Goal: Transaction & Acquisition: Purchase product/service

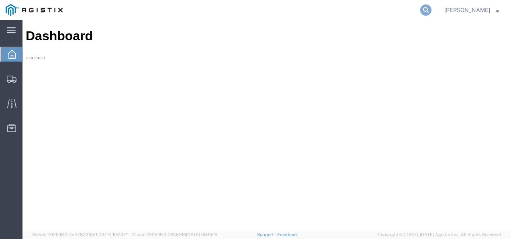
click at [431, 9] on icon at bounding box center [425, 9] width 11 height 11
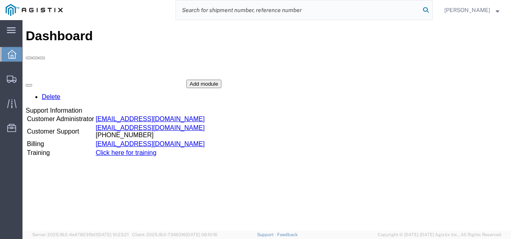
paste input "56683825"
type input "56683825"
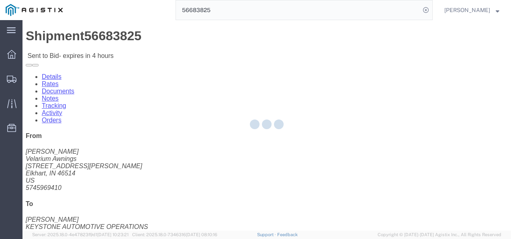
drag, startPoint x: 184, startPoint y: 129, endPoint x: 272, endPoint y: 169, distance: 96.9
click at [206, 149] on div at bounding box center [266, 125] width 489 height 210
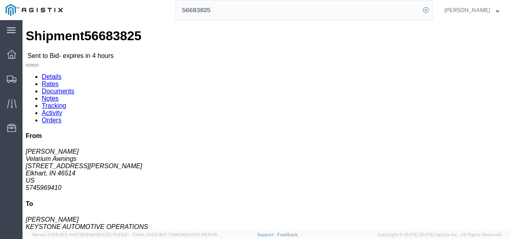
click link "Rates"
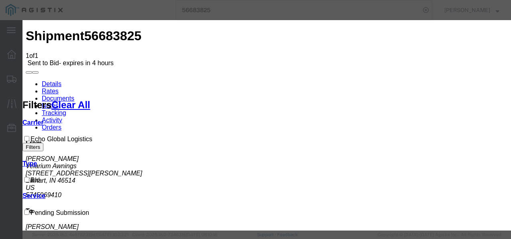
drag, startPoint x: 138, startPoint y: 92, endPoint x: 141, endPoint y: 99, distance: 6.9
select select "4622"
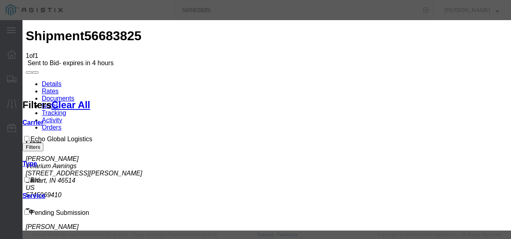
drag, startPoint x: 340, startPoint y: 112, endPoint x: 319, endPoint y: 99, distance: 25.0
select select "13989"
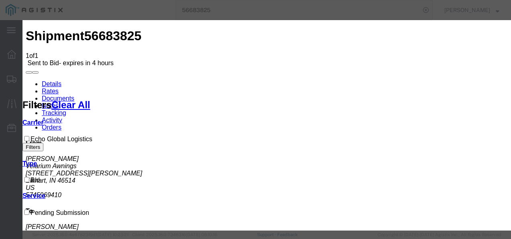
type input "198326"
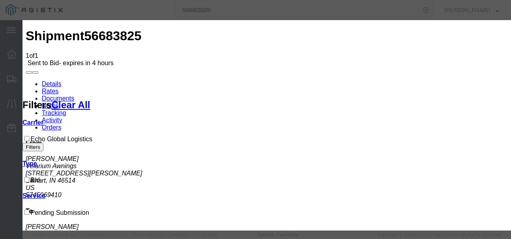
type input "1500"
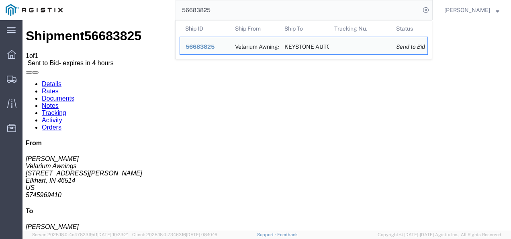
click at [215, 8] on input "56683825" at bounding box center [298, 9] width 244 height 19
click at [198, 18] on input "56683825" at bounding box center [298, 9] width 244 height 19
click at [170, 19] on div "56683825 Ship ID Ship From Ship To Tracking Nu. Status Ship ID 56683825 Ship Fr…" at bounding box center [250, 10] width 364 height 20
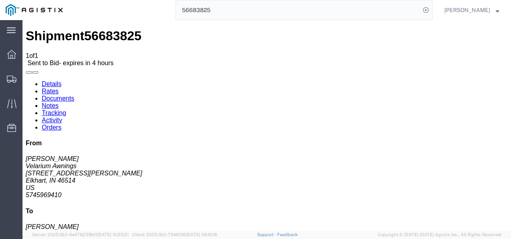
click at [273, 9] on input "56683825" at bounding box center [298, 9] width 244 height 19
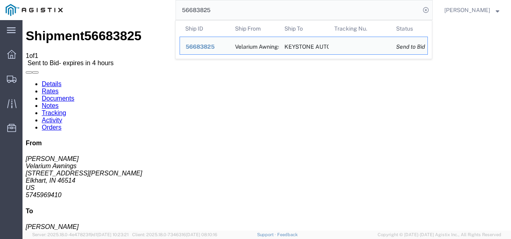
drag, startPoint x: 273, startPoint y: 9, endPoint x: 266, endPoint y: 9, distance: 7.2
click at [273, 9] on input "56683825" at bounding box center [298, 9] width 244 height 19
drag, startPoint x: 266, startPoint y: 9, endPoint x: 280, endPoint y: 6, distance: 13.9
click at [252, 9] on input "56683825" at bounding box center [298, 9] width 244 height 19
paste input "56581135"
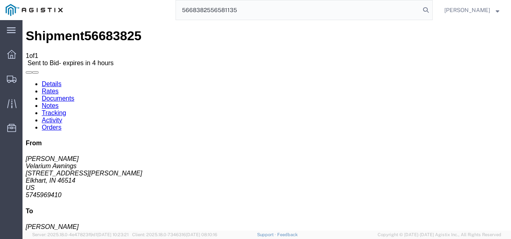
click at [252, 8] on input "5668382556581135" at bounding box center [298, 9] width 244 height 19
paste input "search"
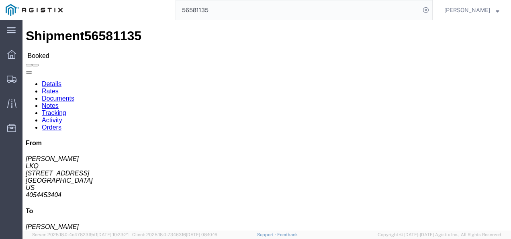
click h4 "Routing & Vehicle Information"
drag, startPoint x: 315, startPoint y: 158, endPoint x: 316, endPoint y: 177, distance: 18.5
click div "Leg 1 - Truckload Vehicle 1: Standard Dry Van (53 Feet) Number of trucks: 1"
drag, startPoint x: 254, startPoint y: 178, endPoint x: 253, endPoint y: 184, distance: 5.7
click div "Leg 1 - Truckload Vehicle 1: Standard Dry Van (53 Feet) Number of trucks: 1"
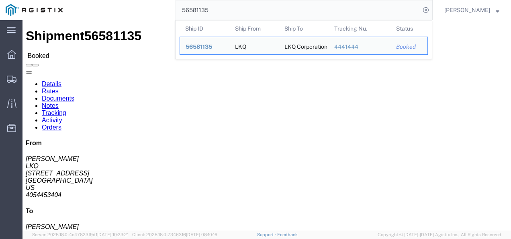
click at [248, 14] on input "56581135" at bounding box center [298, 9] width 244 height 19
click at [247, 14] on input "56581135" at bounding box center [298, 9] width 244 height 19
paste input "68382"
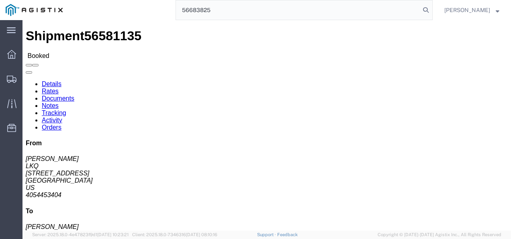
type input "56683825"
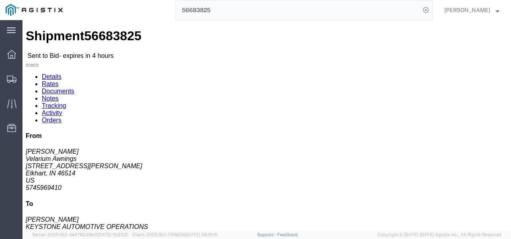
click div "Leg 1 - Truckload Vehicle 1: Standard Dry Van (53 Feet) Number of trucks: 1"
click link "Rates"
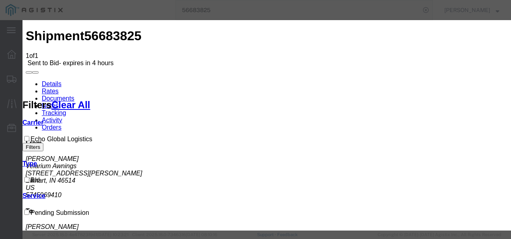
drag, startPoint x: 168, startPoint y: 94, endPoint x: 170, endPoint y: 100, distance: 6.4
select select "4622"
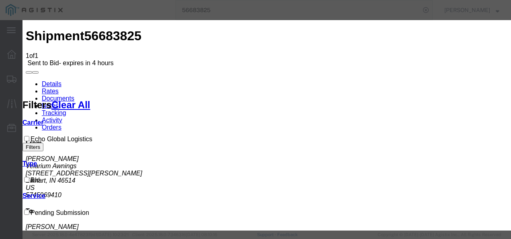
select select "13989"
drag, startPoint x: 347, startPoint y: 121, endPoint x: 430, endPoint y: 98, distance: 86.5
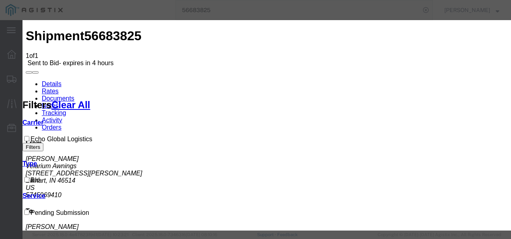
type input "2093480932"
drag, startPoint x: 427, startPoint y: 108, endPoint x: 427, endPoint y: 102, distance: 5.7
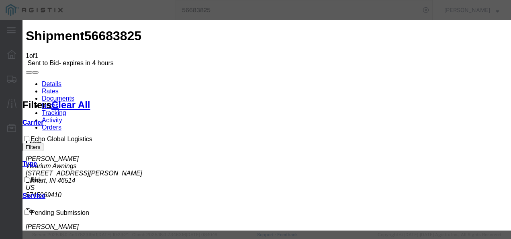
type input "15"
type input "1500"
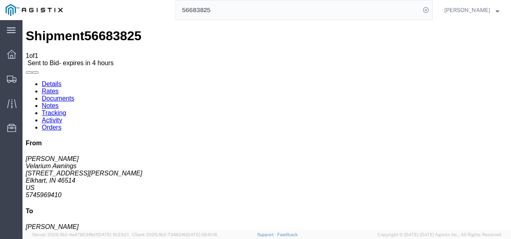
drag, startPoint x: 145, startPoint y: 175, endPoint x: 190, endPoint y: 198, distance: 50.1
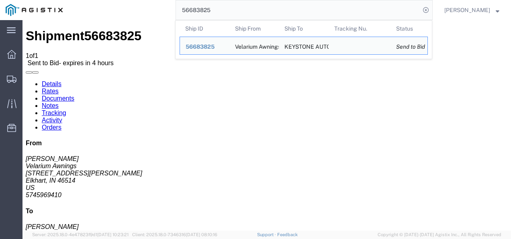
click at [250, 11] on input "56683825" at bounding box center [298, 9] width 244 height 19
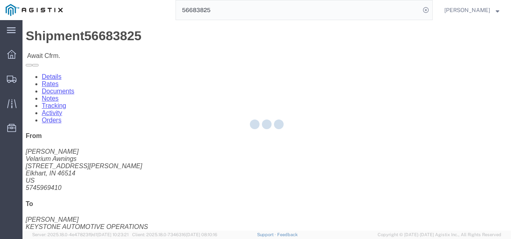
click at [235, 131] on div at bounding box center [266, 125] width 489 height 210
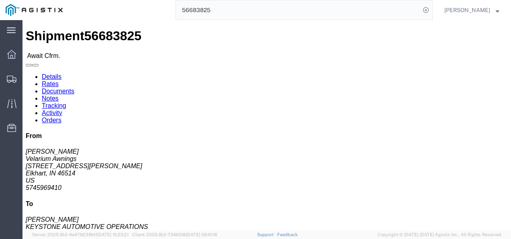
click link "Confirm"
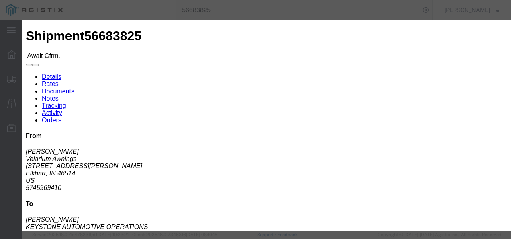
click input "text"
type input "129873217987"
type input "9872198372987"
type input "987213987987"
drag, startPoint x: 354, startPoint y: 155, endPoint x: 410, endPoint y: 178, distance: 60.9
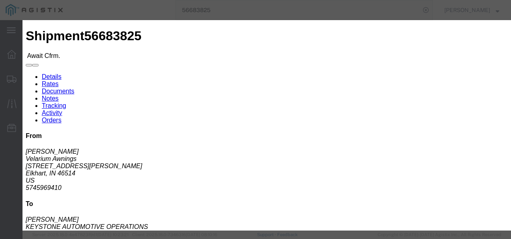
click div "Submit Close"
click button "Submit"
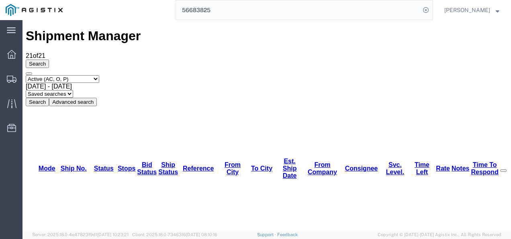
click at [286, 12] on input "56683825" at bounding box center [298, 9] width 244 height 19
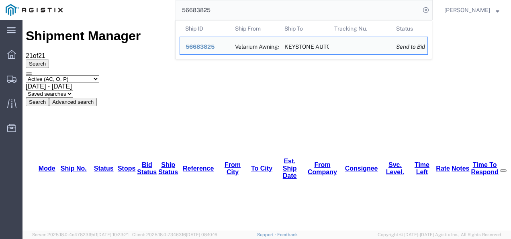
click at [281, 15] on input "56683825" at bounding box center [298, 9] width 244 height 19
click at [281, 16] on input "56683825" at bounding box center [298, 9] width 244 height 19
paste input "77"
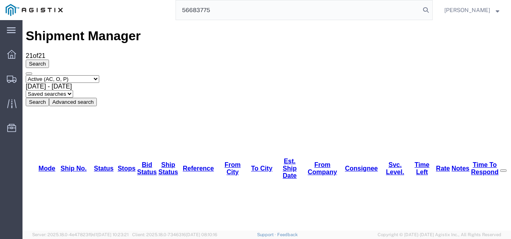
type input "56683775"
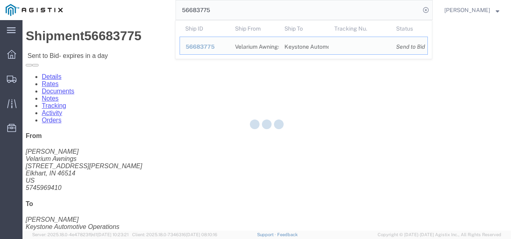
click at [276, 146] on div at bounding box center [266, 125] width 489 height 210
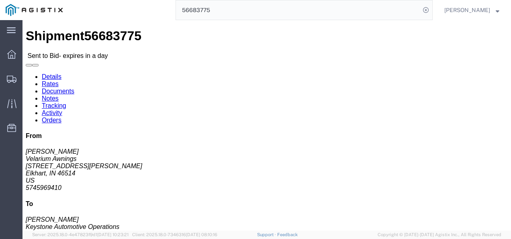
click link "Rates"
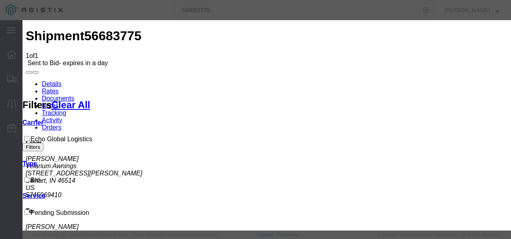
drag, startPoint x: 170, startPoint y: 89, endPoint x: 169, endPoint y: 100, distance: 10.5
select select "4622"
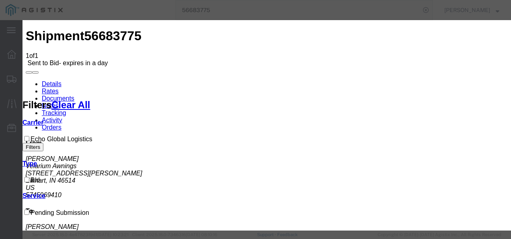
select select "13989"
drag, startPoint x: 361, startPoint y: 132, endPoint x: 392, endPoint y: 128, distance: 31.6
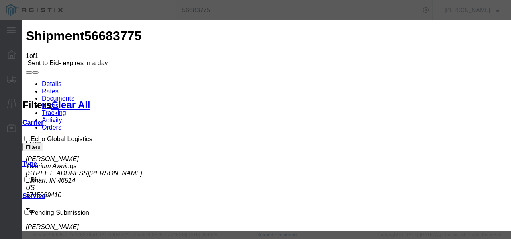
type input "23984798721"
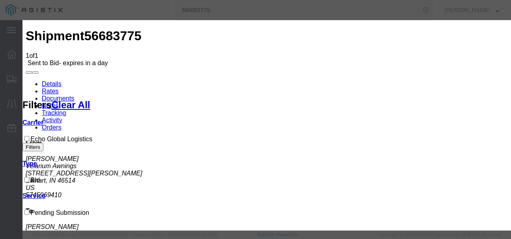
type input "2300"
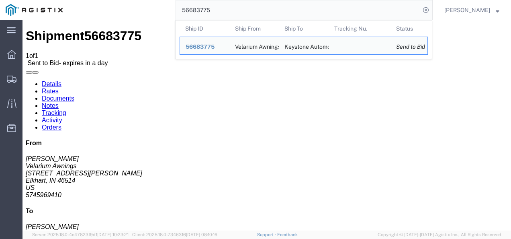
click at [241, 0] on input "56683775" at bounding box center [298, 9] width 244 height 19
paste input "21"
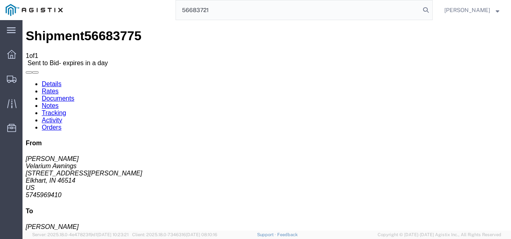
type input "56683721"
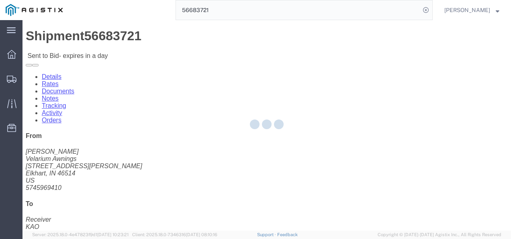
drag, startPoint x: 251, startPoint y: 166, endPoint x: 96, endPoint y: 75, distance: 179.8
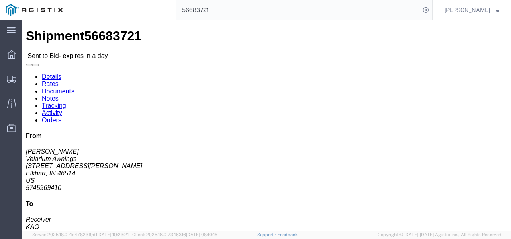
click link "Rates"
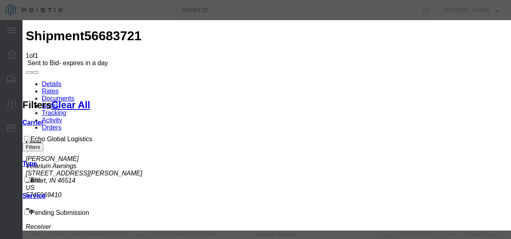
select select "4622"
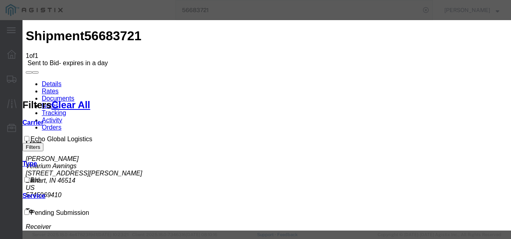
drag, startPoint x: 301, startPoint y: 116, endPoint x: 380, endPoint y: 103, distance: 80.1
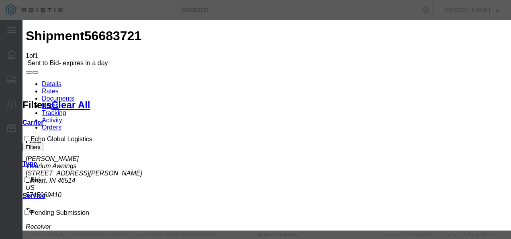
drag, startPoint x: 452, startPoint y: 80, endPoint x: 450, endPoint y: 86, distance: 6.4
drag, startPoint x: 450, startPoint y: 86, endPoint x: 423, endPoint y: 93, distance: 27.8
drag, startPoint x: 336, startPoint y: 88, endPoint x: 301, endPoint y: 101, distance: 37.1
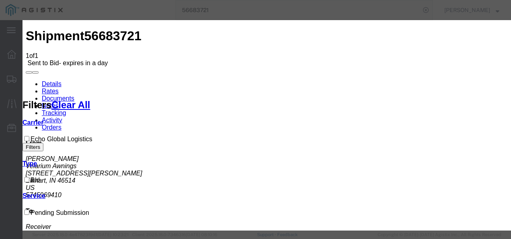
select select "13989"
drag, startPoint x: 303, startPoint y: 136, endPoint x: 358, endPoint y: 132, distance: 55.6
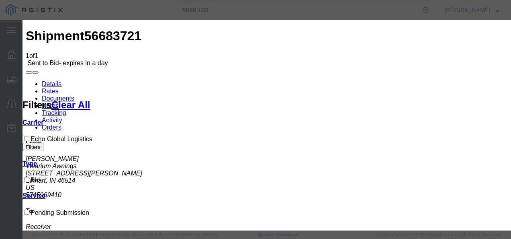
drag, startPoint x: 358, startPoint y: 132, endPoint x: 425, endPoint y: 92, distance: 78.8
type input "2344"
drag, startPoint x: 301, startPoint y: 120, endPoint x: 315, endPoint y: 117, distance: 13.7
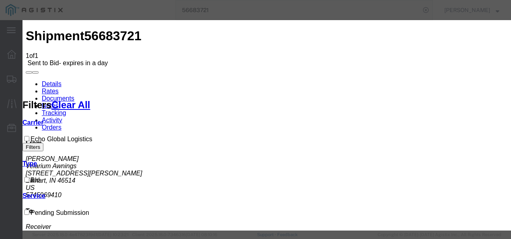
type input "1200"
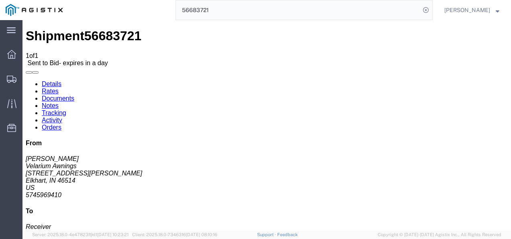
drag, startPoint x: 260, startPoint y: 181, endPoint x: 206, endPoint y: 160, distance: 57.0
click at [28, 76] on span "Shipments" at bounding box center [25, 79] width 6 height 16
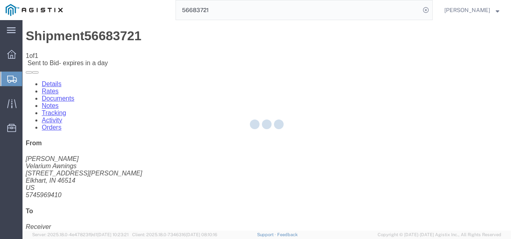
click at [267, 189] on div at bounding box center [266, 125] width 489 height 210
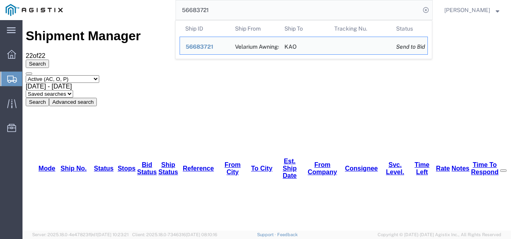
click at [234, 3] on input "56683721" at bounding box center [298, 9] width 244 height 19
paste input "75"
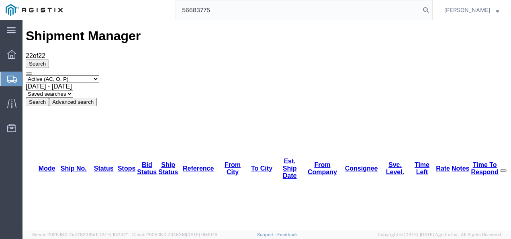
type input "56683775"
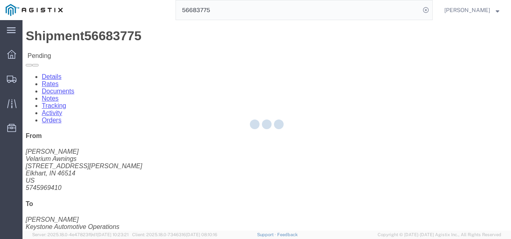
click at [335, 148] on div at bounding box center [266, 125] width 489 height 210
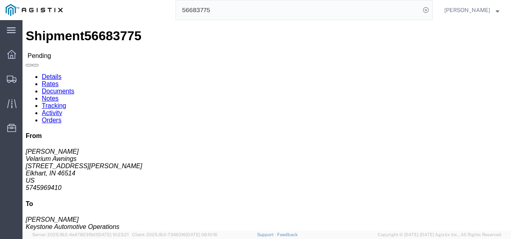
click button "Enter / Modify Bid"
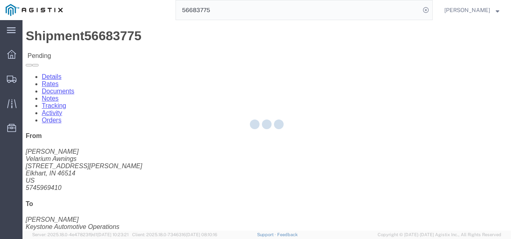
select select "4622"
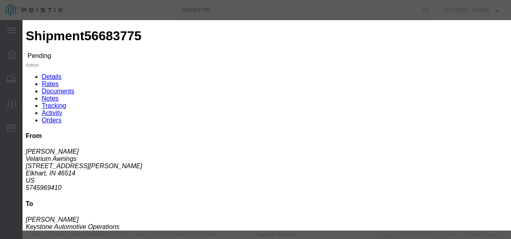
click link "23984798721 - Echo Global Logistics - TL Standard 3 - 5 Day"
drag, startPoint x: 415, startPoint y: 125, endPoint x: 202, endPoint y: 122, distance: 213.8
click div "Mode Select Air Less than Truckload Multi-Leg Ocean Freight Rail Small Parcel T…"
type input "17"
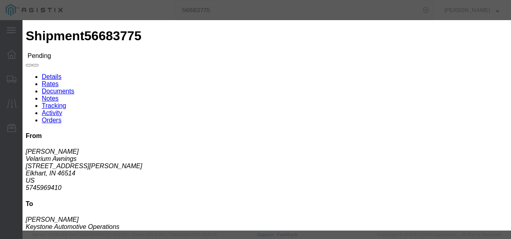
type input "1700"
click button "Submit"
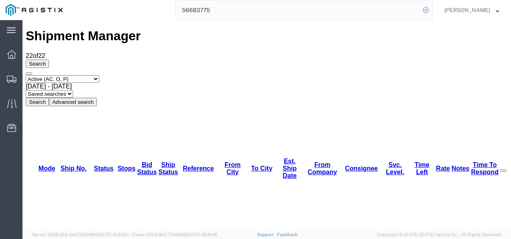
click at [262, 2] on input "56683775" at bounding box center [298, 9] width 244 height 19
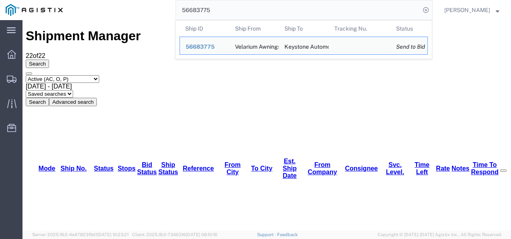
click at [262, 2] on input "56683775" at bounding box center [298, 9] width 244 height 19
paste input "21"
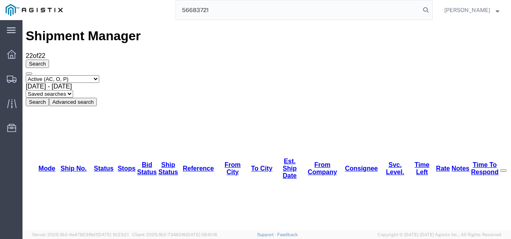
type input "56683721"
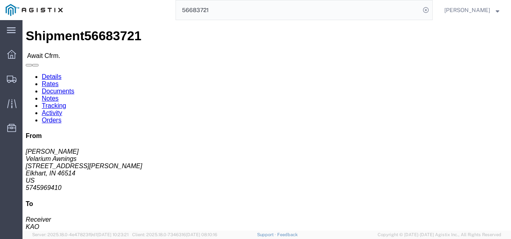
click link "Rates"
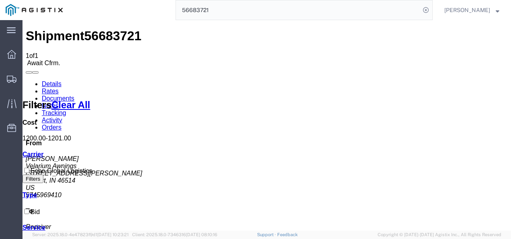
drag, startPoint x: 230, startPoint y: 166, endPoint x: 156, endPoint y: 72, distance: 119.6
click at [91, 31] on span "56683721" at bounding box center [112, 36] width 57 height 14
copy span "56683721"
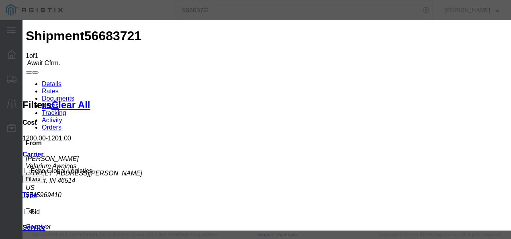
type input "12982139898"
type input "987219321987"
type input "98721987321987"
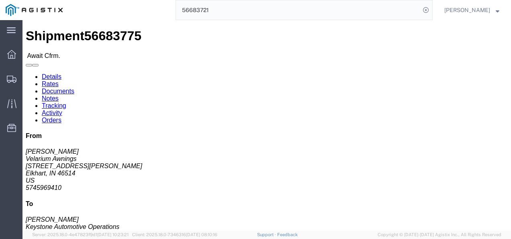
click div "Shipment Detail Ship From Velarium Awnings ([PERSON_NAME]) [STREET_ADDRESS][PER…"
click link "Rates"
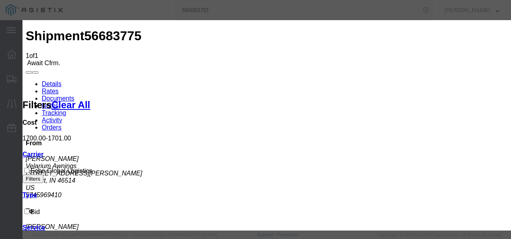
type input "2093872398798"
type input "987219837298"
type input "987219837987"
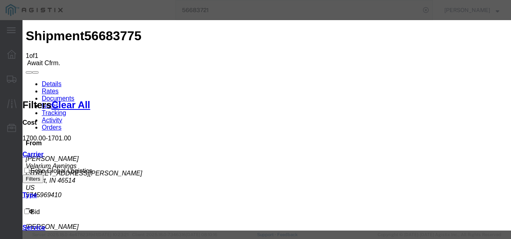
drag, startPoint x: 366, startPoint y: 162, endPoint x: 401, endPoint y: 174, distance: 36.6
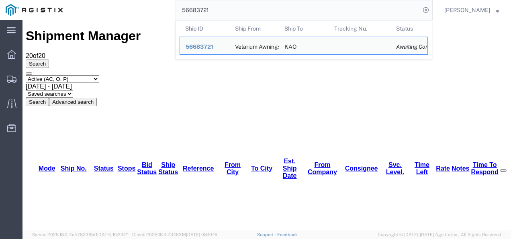
click at [264, 12] on input "56683721" at bounding box center [298, 9] width 244 height 19
paste input "7008"
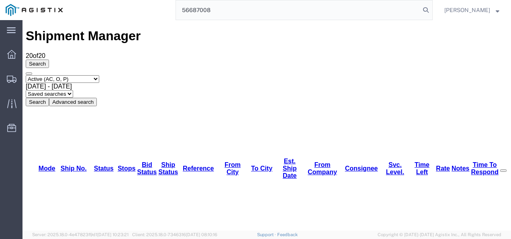
type input "56687008"
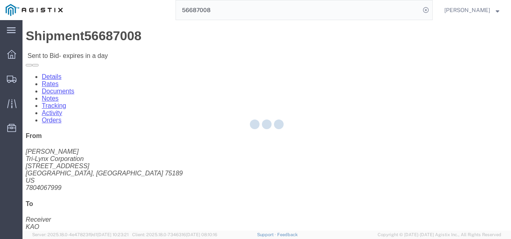
drag, startPoint x: 133, startPoint y: 135, endPoint x: 232, endPoint y: 170, distance: 105.3
click at [146, 150] on div at bounding box center [266, 125] width 489 height 210
drag, startPoint x: 232, startPoint y: 170, endPoint x: 206, endPoint y: 150, distance: 32.1
click div "Shipment Detail Ship From Tri-Lynx Corporation ([PERSON_NAME]) [STREET_ADDRESS]…"
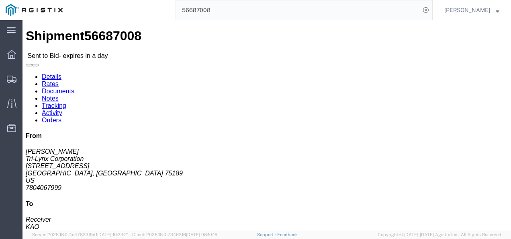
click div "Shipment Detail Ship From Tri-Lynx Corporation ([PERSON_NAME]) [STREET_ADDRESS]…"
drag, startPoint x: 207, startPoint y: 149, endPoint x: 176, endPoint y: 123, distance: 40.7
click div "Shipment Detail Ship From Tri-Lynx Corporation ([PERSON_NAME]) [STREET_ADDRESS]…"
click link "Rates"
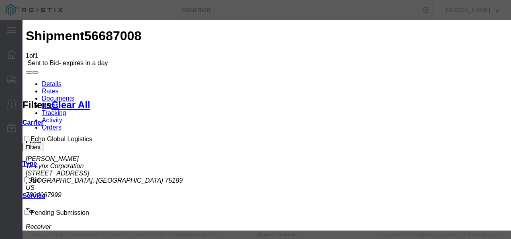
drag, startPoint x: 164, startPoint y: 92, endPoint x: 166, endPoint y: 99, distance: 7.4
select select "4622"
select select "13989"
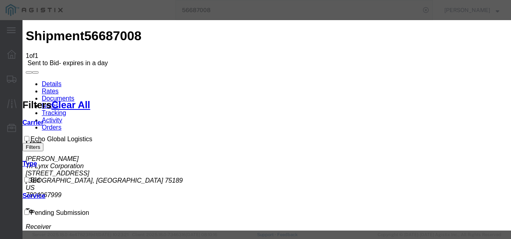
drag, startPoint x: 332, startPoint y: 117, endPoint x: 387, endPoint y: 129, distance: 56.6
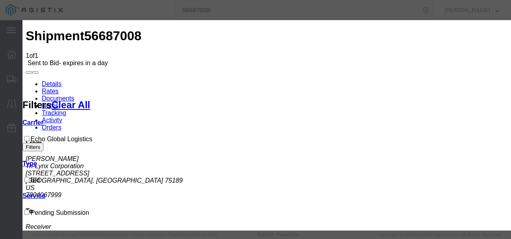
type input "1500"
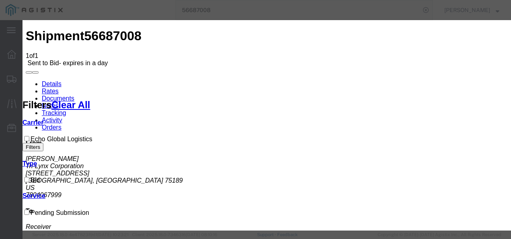
type input "21323"
drag, startPoint x: 330, startPoint y: 124, endPoint x: 427, endPoint y: 157, distance: 102.7
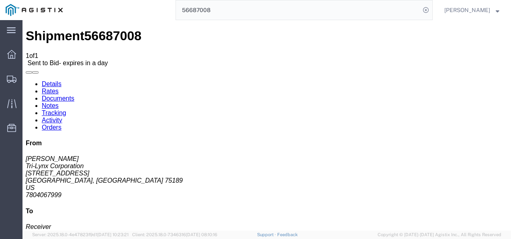
click at [237, 12] on input "56687008" at bounding box center [298, 9] width 244 height 19
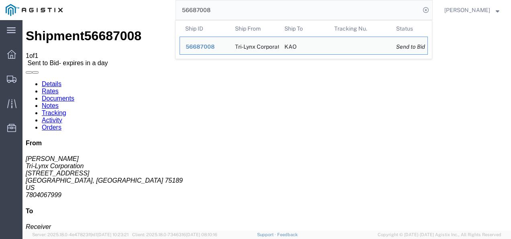
click at [237, 12] on input "56687008" at bounding box center [298, 9] width 244 height 19
paste input "169"
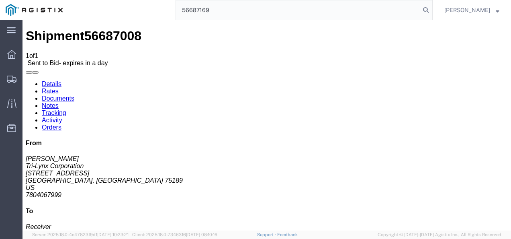
type input "56687169"
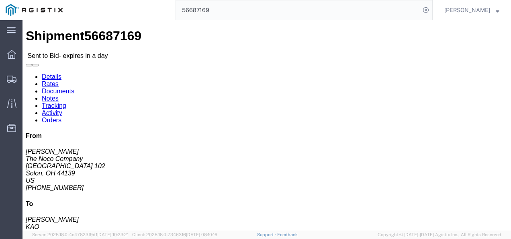
click div "Leg 1 - Truckload Vehicle 1: Standard Dry Van (53 Feet) Number of trucks: 1"
click div "Ship From The Noco Company ([PERSON_NAME]) [STREET_ADDRESS] 216-464-8131 ext. 2…"
click link "Rates"
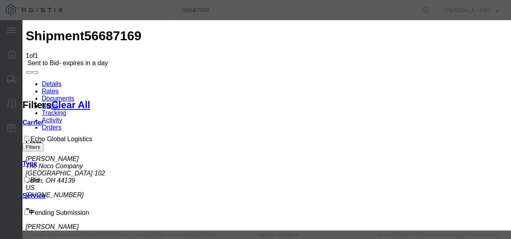
select select "4622"
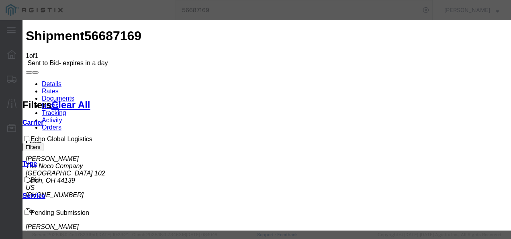
select select "13989"
type input "21323"
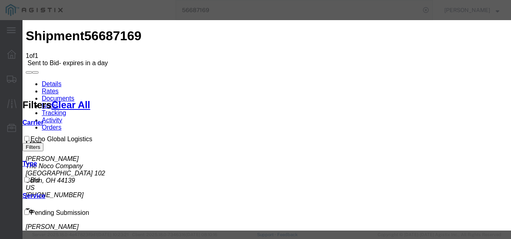
drag, startPoint x: 282, startPoint y: 134, endPoint x: 362, endPoint y: 130, distance: 79.6
type input "1700"
